Goal: Information Seeking & Learning: Compare options

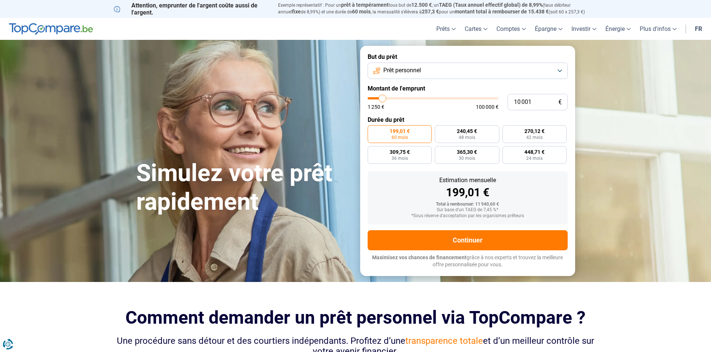
click at [536, 101] on input "10 001" at bounding box center [537, 102] width 60 height 16
drag, startPoint x: 536, startPoint y: 101, endPoint x: 494, endPoint y: 107, distance: 42.5
click at [495, 104] on div "10 001 € 1 250 € 100 000 €" at bounding box center [467, 102] width 200 height 16
type input "4"
type input "1250"
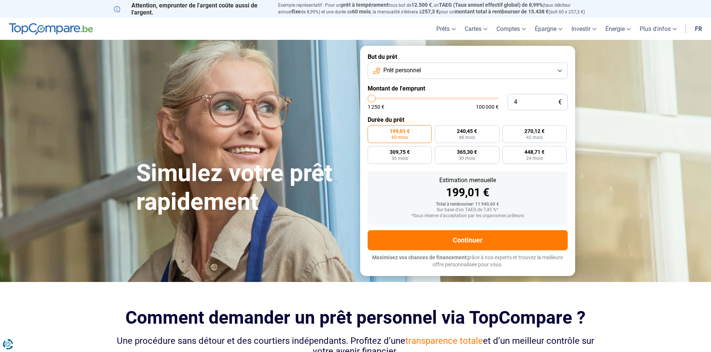
type input "40"
type input "1250"
type input "400"
type input "1250"
type input "4 000"
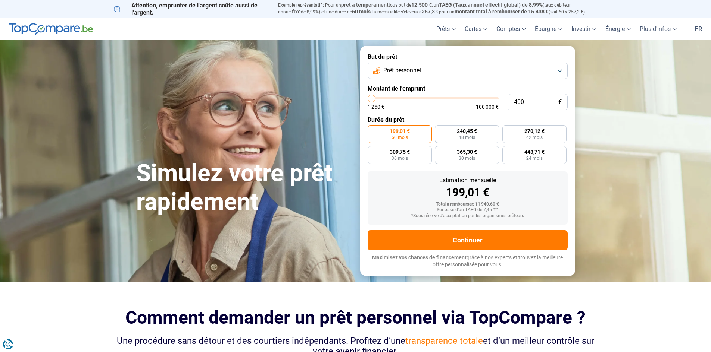
type input "4000"
type input "40 000"
type input "40000"
type input "40 000"
radio input "false"
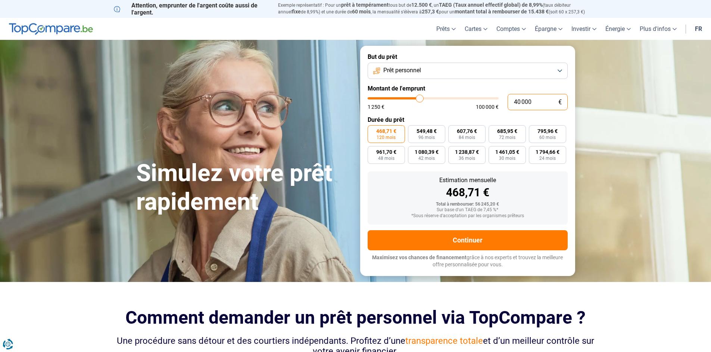
click at [521, 101] on input "40 000" at bounding box center [537, 102] width 60 height 16
drag, startPoint x: 533, startPoint y: 100, endPoint x: 506, endPoint y: 103, distance: 27.0
click at [506, 103] on div "40 000 € 1 250 € 100 000 €" at bounding box center [467, 102] width 200 height 16
type input "3"
type input "1250"
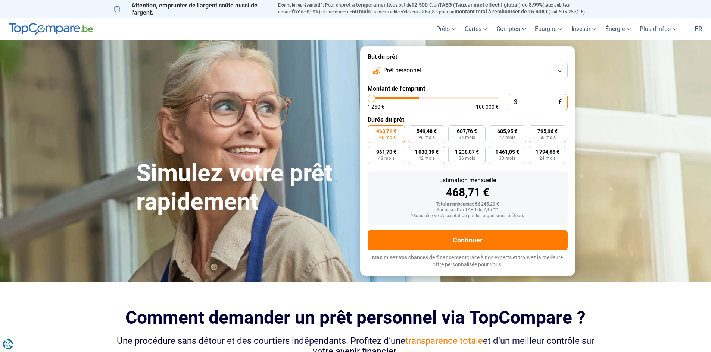
type input "30"
type input "1250"
type input "300"
type input "1250"
type input "3 000"
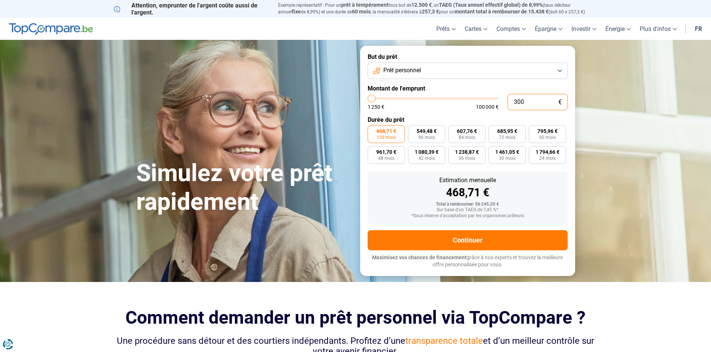
type input "3000"
type input "30 000"
type input "30000"
type input "30 000"
click at [538, 157] on label "1 346,00 € 24 mois" at bounding box center [547, 155] width 37 height 18
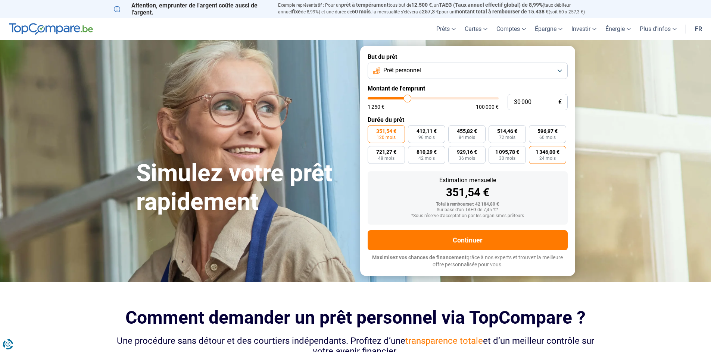
click at [533, 151] on input "1 346,00 € 24 mois" at bounding box center [531, 148] width 5 height 5
radio input "true"
click at [511, 157] on span "30 mois" at bounding box center [507, 158] width 16 height 4
click at [493, 151] on input "1 095,78 € 30 mois" at bounding box center [490, 148] width 5 height 5
radio input "true"
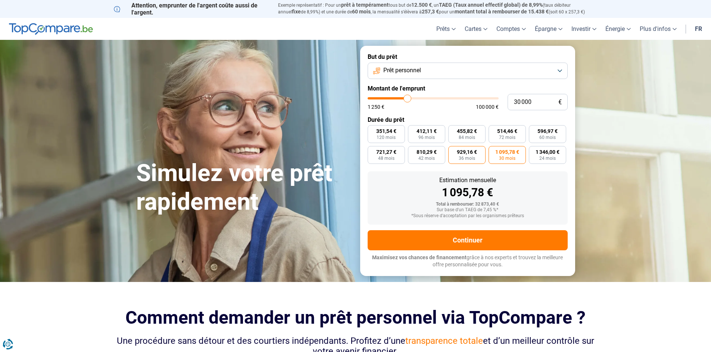
click at [467, 155] on label "929,16 € 36 mois" at bounding box center [466, 155] width 37 height 18
click at [453, 151] on input "929,16 € 36 mois" at bounding box center [450, 148] width 5 height 5
radio input "true"
click at [428, 74] on button "Prêt personnel" at bounding box center [467, 71] width 200 height 16
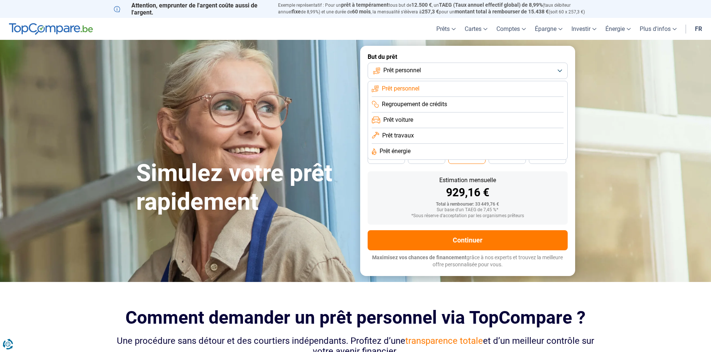
click at [411, 202] on div "Total à rembourser: 33 449,76 €" at bounding box center [467, 204] width 188 height 5
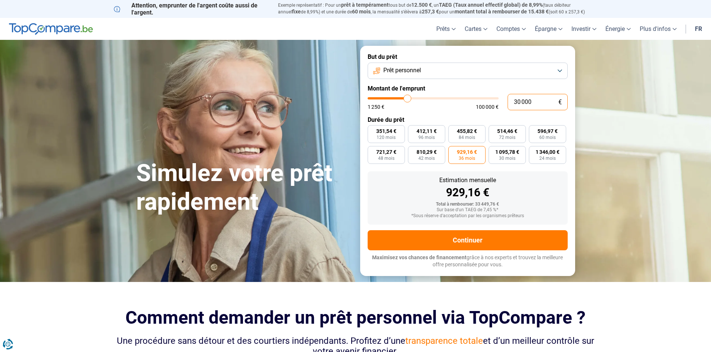
click at [538, 104] on input "30 000" at bounding box center [537, 102] width 60 height 16
drag, startPoint x: 538, startPoint y: 103, endPoint x: 504, endPoint y: 112, distance: 35.3
click at [499, 109] on div "30 000 € 1 250 € 100 000 €" at bounding box center [467, 102] width 200 height 16
type input "2"
type input "1250"
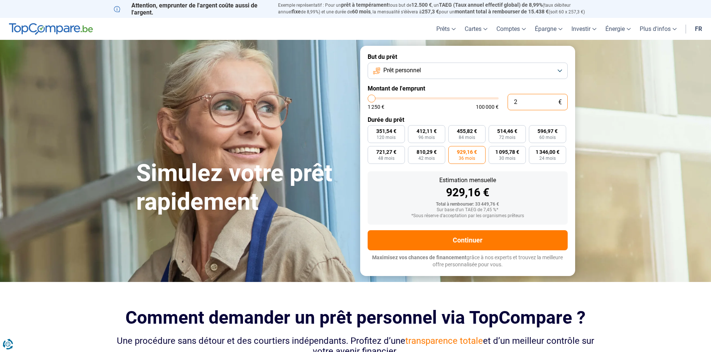
type input "25"
type input "1250"
type input "250"
type input "1250"
type input "2 500"
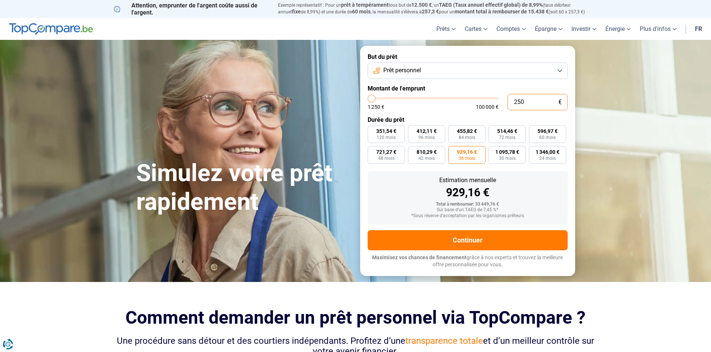
type input "2500"
type input "25 000"
type input "25000"
radio input "false"
radio input "true"
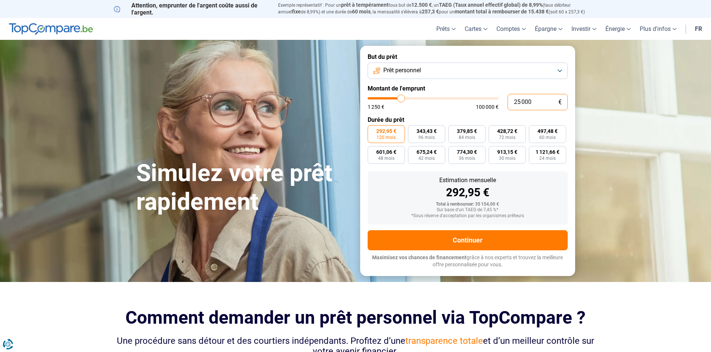
type input "2 000"
type input "2000"
type input "20 000"
type input "20000"
radio input "true"
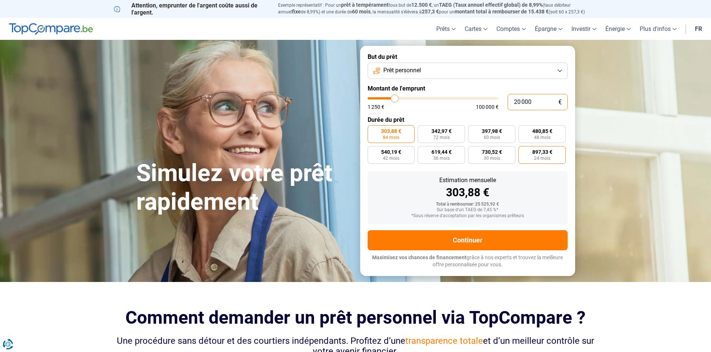
type input "20 000"
click at [536, 154] on span "897,33 €" at bounding box center [542, 152] width 20 height 5
click at [523, 151] on input "897,33 € 24 mois" at bounding box center [520, 148] width 5 height 5
radio input "true"
click at [536, 134] on label "480,85 € 48 mois" at bounding box center [541, 134] width 47 height 18
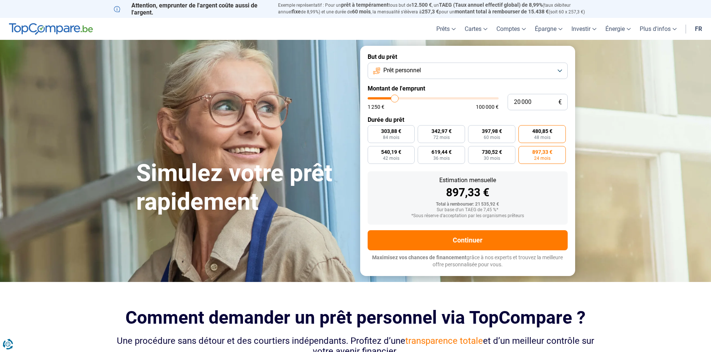
click at [523, 130] on input "480,85 € 48 mois" at bounding box center [520, 127] width 5 height 5
radio input "true"
drag, startPoint x: 518, startPoint y: 106, endPoint x: 617, endPoint y: 84, distance: 100.8
click at [518, 106] on input "20 000" at bounding box center [537, 102] width 60 height 16
type input "0"
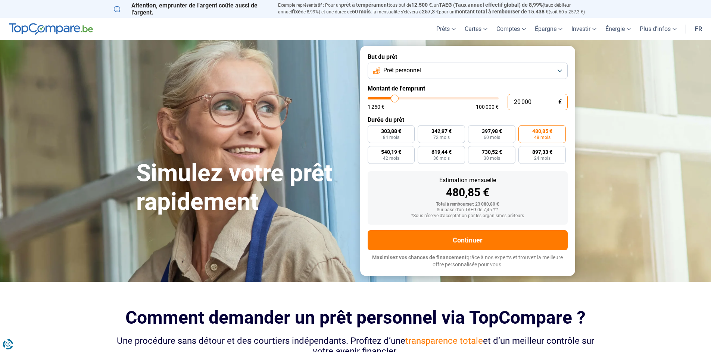
type input "1250"
type input "1"
type input "1250"
type input "15"
type input "1250"
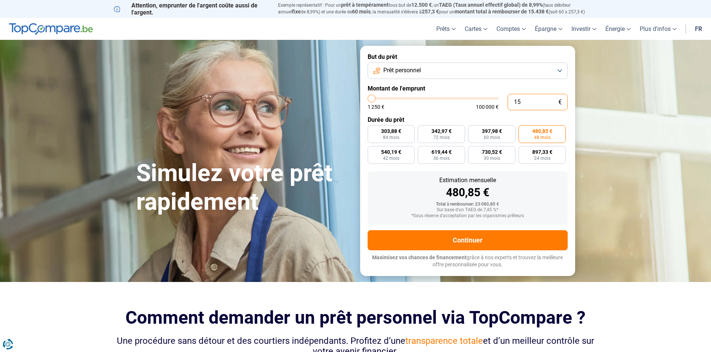
type input "150"
type input "1250"
type input "1 500"
type input "1500"
type input "15 000"
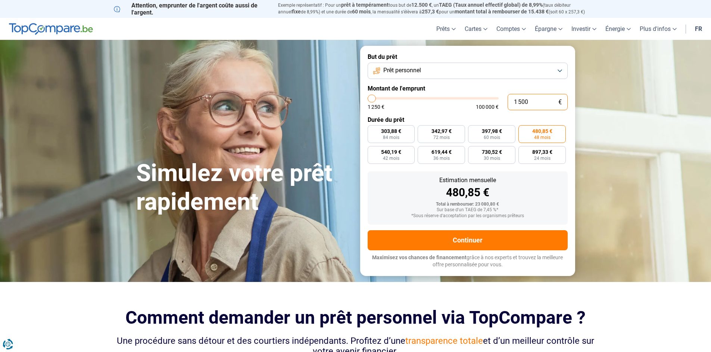
type input "15000"
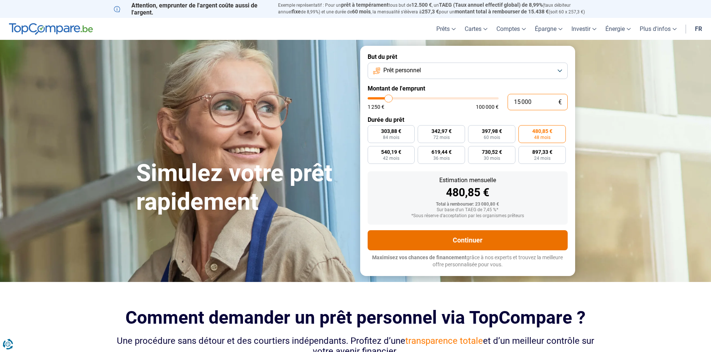
radio input "true"
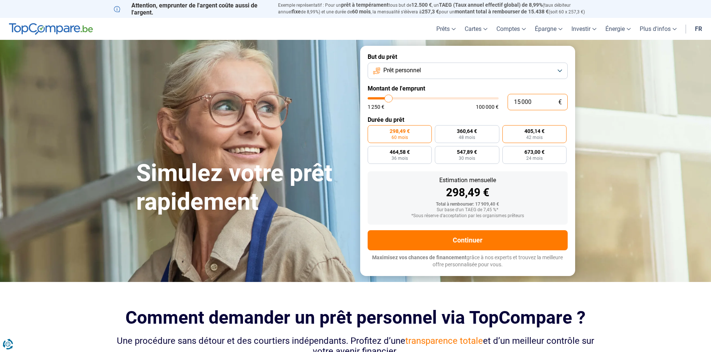
type input "15 000"
click at [520, 134] on label "405,14 € 42 mois" at bounding box center [534, 134] width 65 height 18
click at [507, 130] on input "405,14 € 42 mois" at bounding box center [504, 127] width 5 height 5
radio input "true"
click at [410, 152] on label "464,58 € 36 mois" at bounding box center [399, 155] width 65 height 18
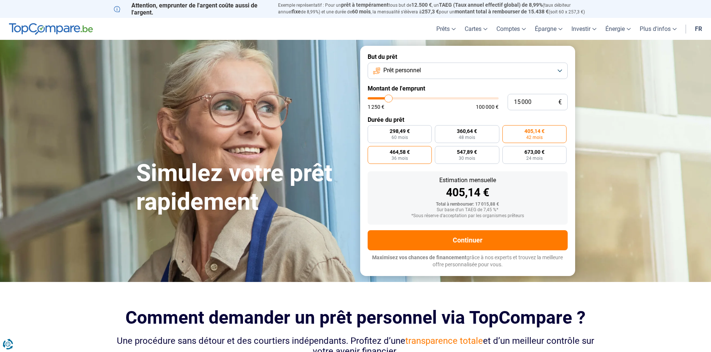
click at [372, 151] on input "464,58 € 36 mois" at bounding box center [369, 148] width 5 height 5
radio input "true"
